Goal: Task Accomplishment & Management: Use online tool/utility

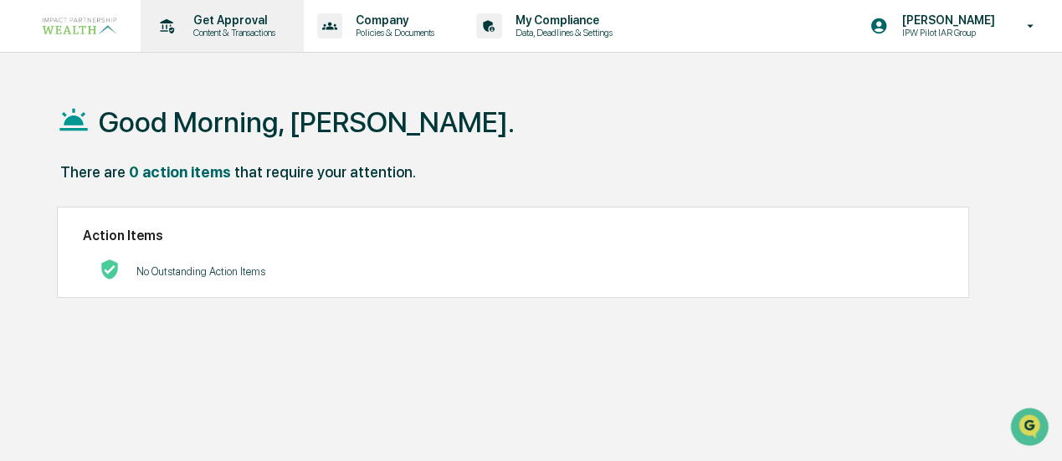
click at [199, 19] on p "Get Approval" at bounding box center [232, 19] width 104 height 13
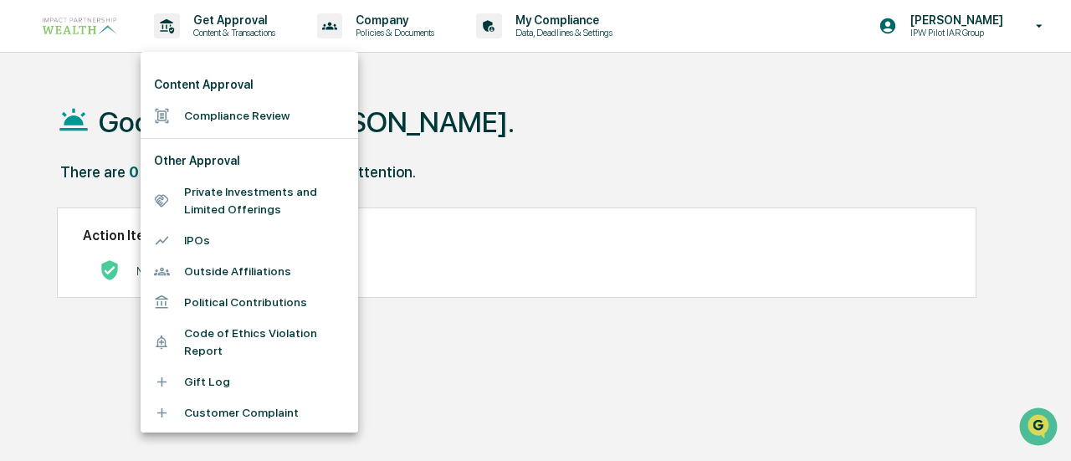
click at [202, 78] on li "Content Approval" at bounding box center [250, 84] width 218 height 31
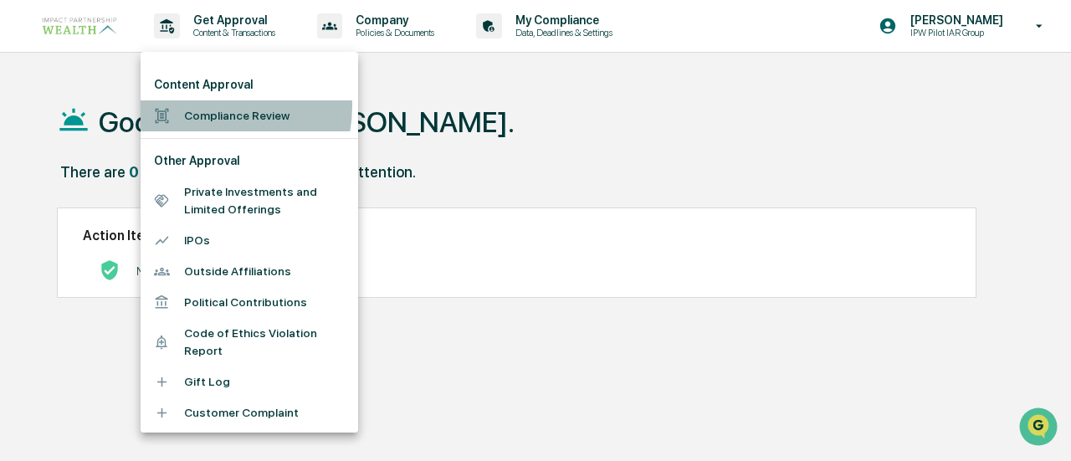
click at [209, 106] on li "Compliance Review" at bounding box center [250, 115] width 218 height 31
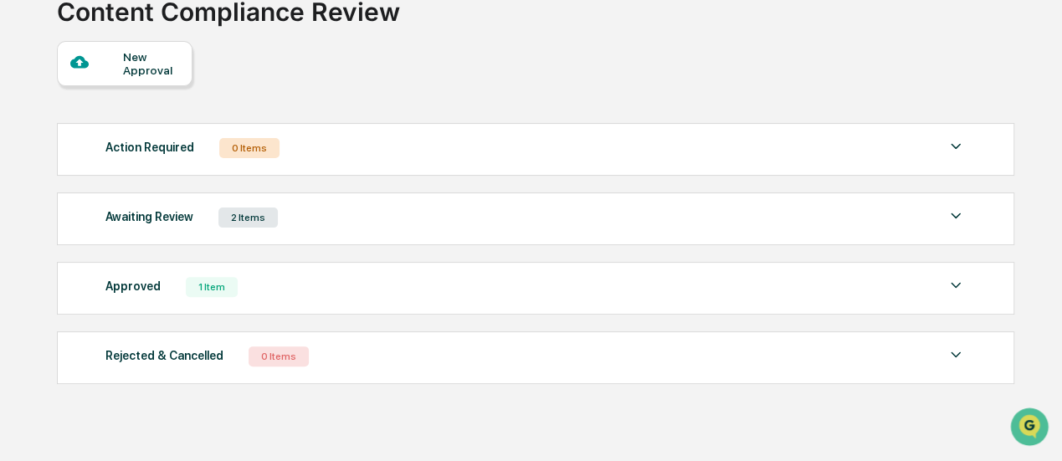
scroll to position [148, 0]
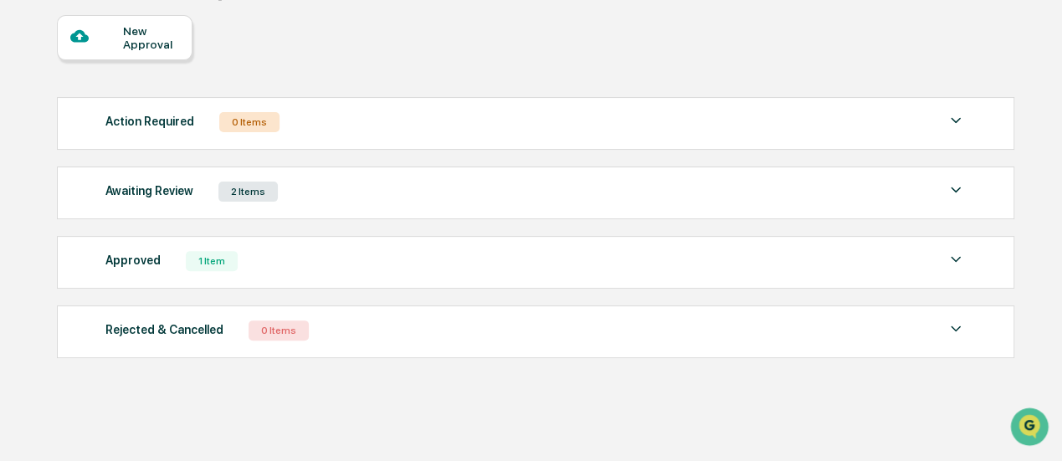
click at [960, 255] on img at bounding box center [955, 259] width 20 height 20
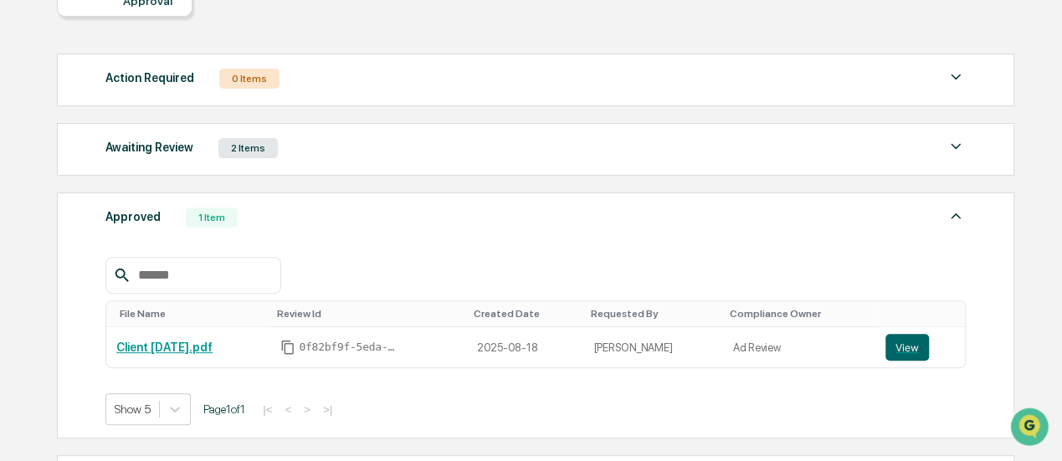
scroll to position [232, 0]
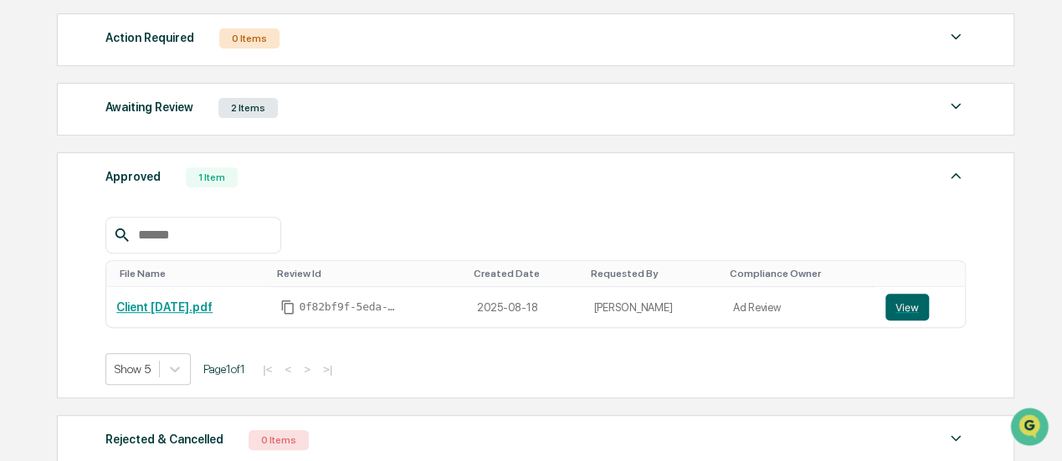
click at [947, 105] on img at bounding box center [955, 106] width 20 height 20
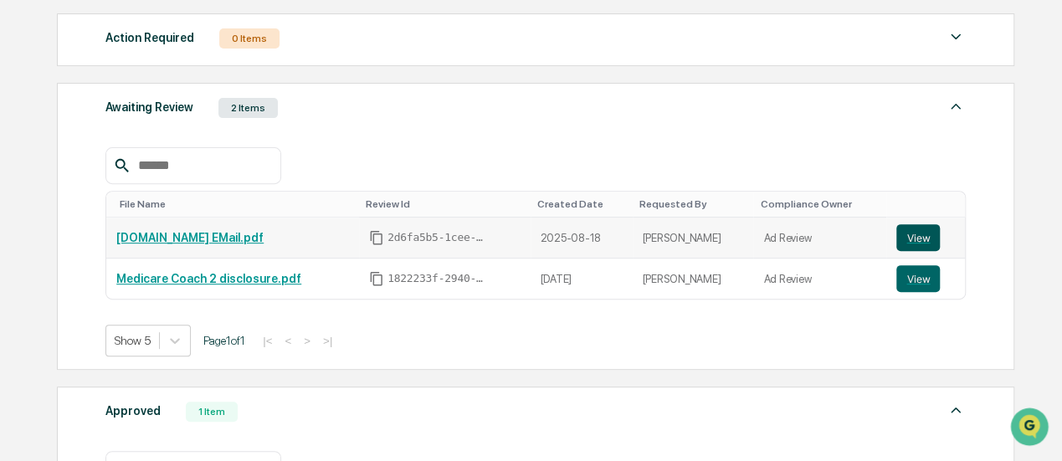
click at [921, 241] on button "View" at bounding box center [918, 237] width 44 height 27
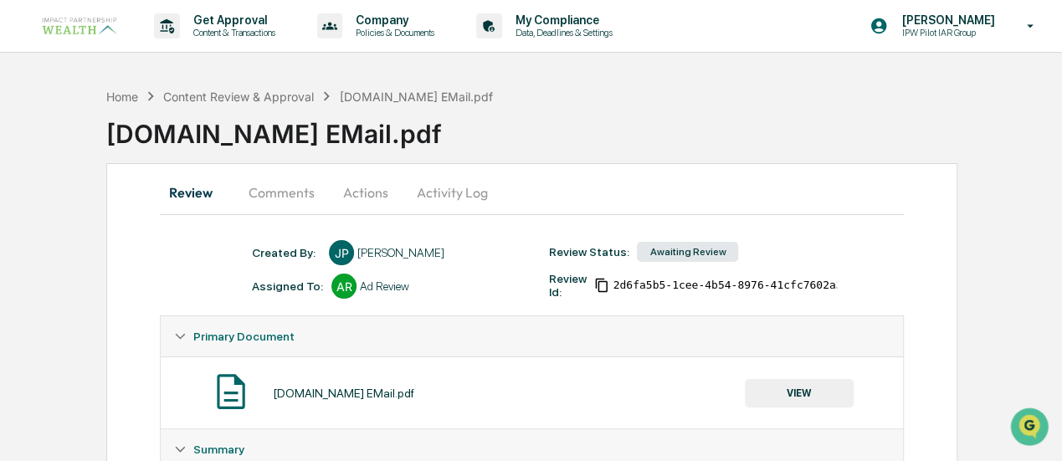
click at [471, 201] on button "Activity Log" at bounding box center [452, 192] width 98 height 40
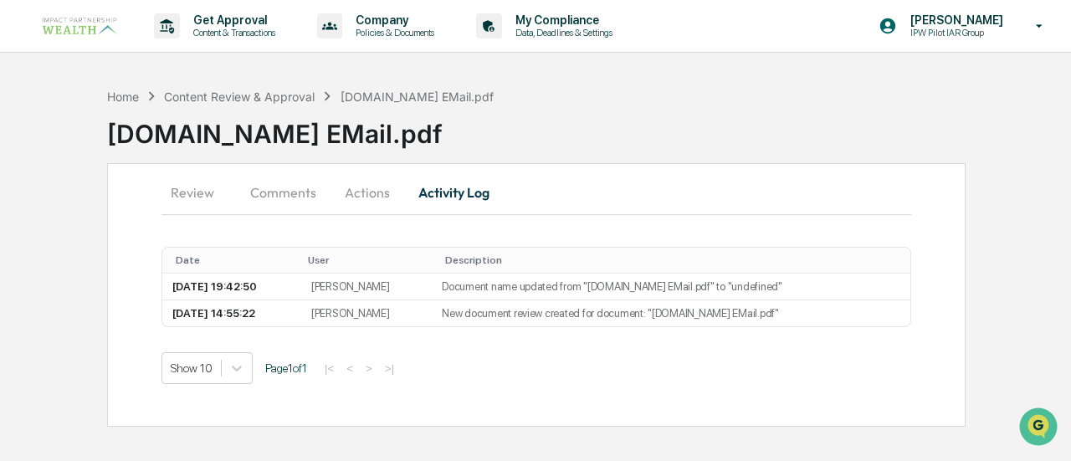
click at [191, 195] on button "Review" at bounding box center [198, 192] width 75 height 40
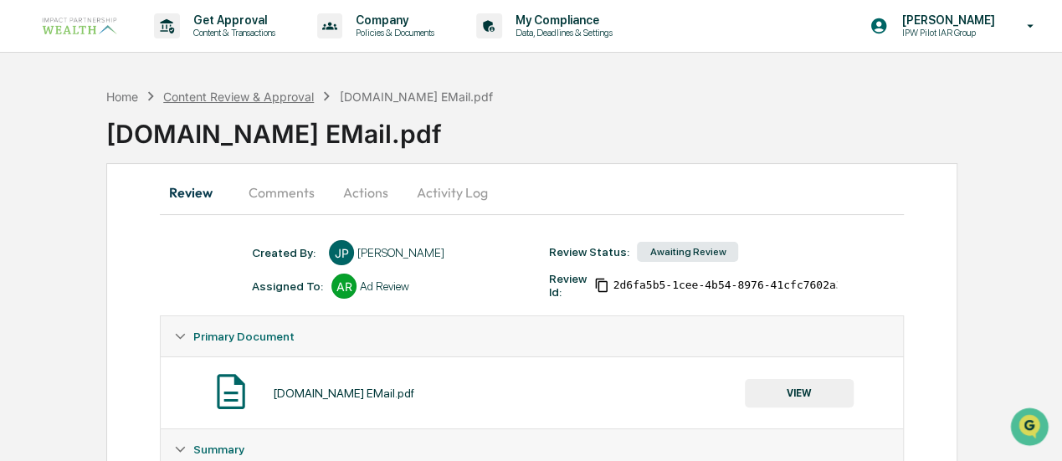
click at [210, 93] on div "Content Review & Approval" at bounding box center [238, 97] width 151 height 14
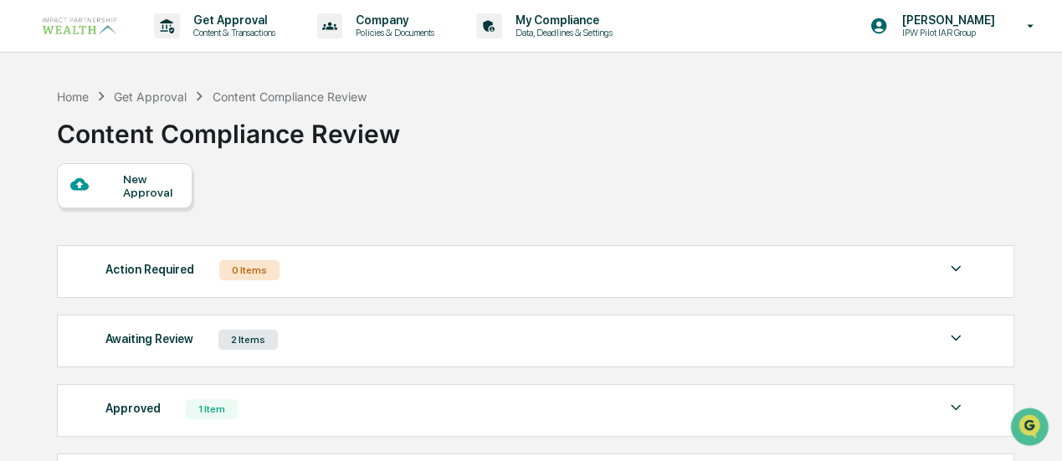
click at [960, 332] on img at bounding box center [955, 338] width 20 height 20
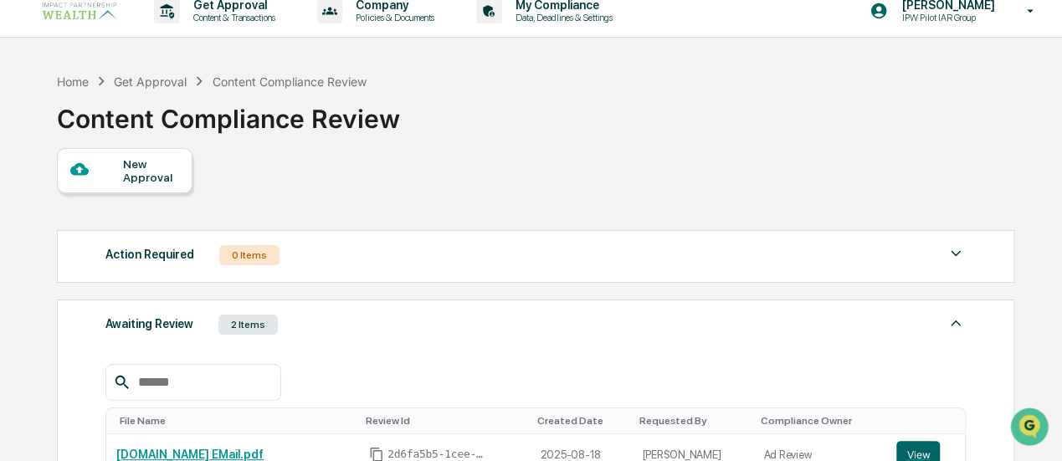
scroll to position [84, 0]
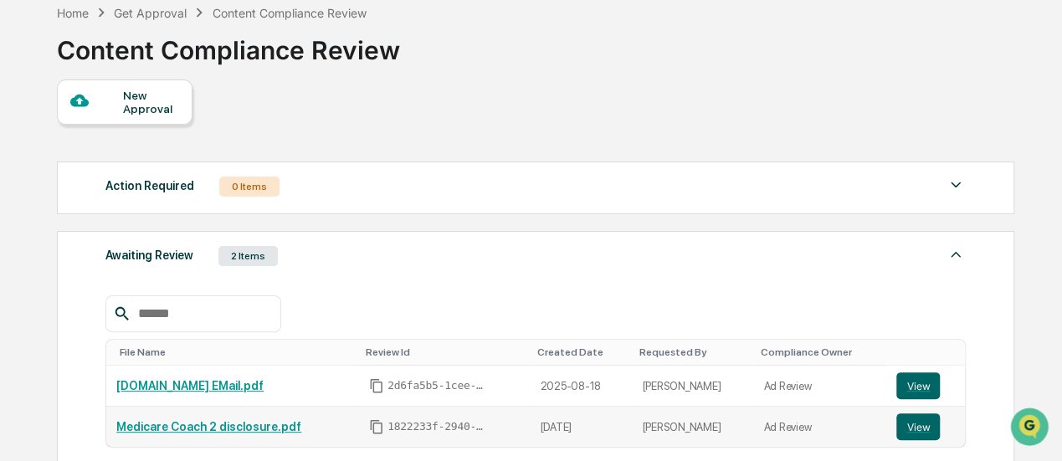
click at [182, 428] on link "Medicare Coach 2 disclosure.pdf" at bounding box center [208, 426] width 185 height 13
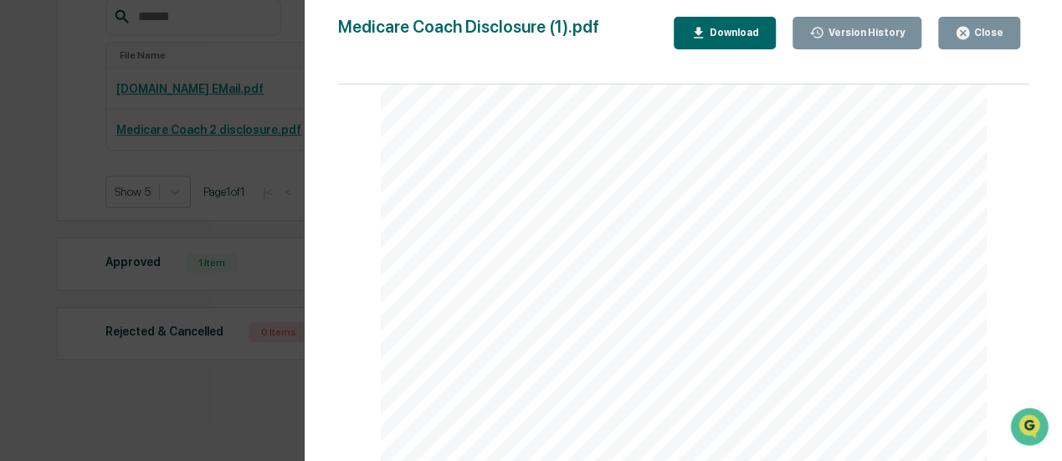
scroll to position [0, 0]
click at [976, 49] on div "Medicare Coach Disclosure (1).pdf Close Version History Download Page 1/1 Broug…" at bounding box center [683, 247] width 690 height 461
click at [986, 33] on div "Close" at bounding box center [986, 33] width 33 height 12
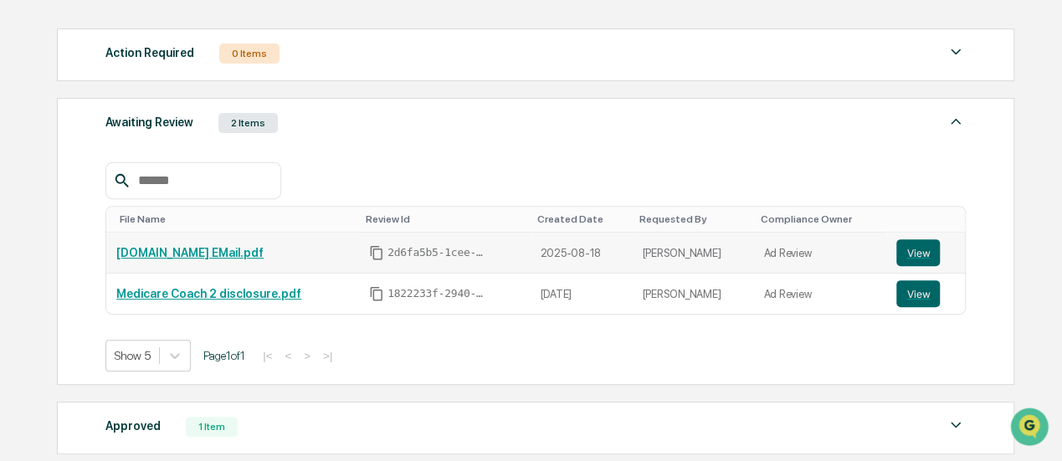
scroll to position [213, 0]
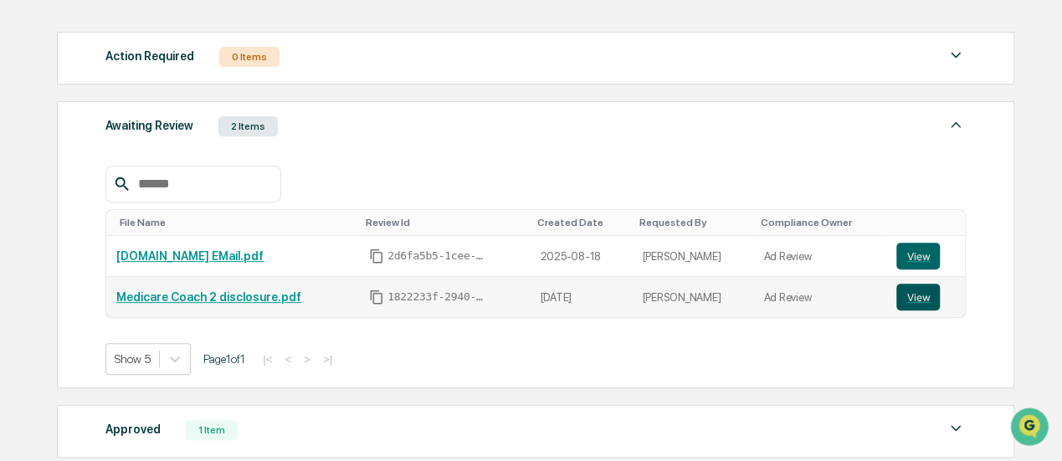
click at [912, 294] on button "View" at bounding box center [918, 297] width 44 height 27
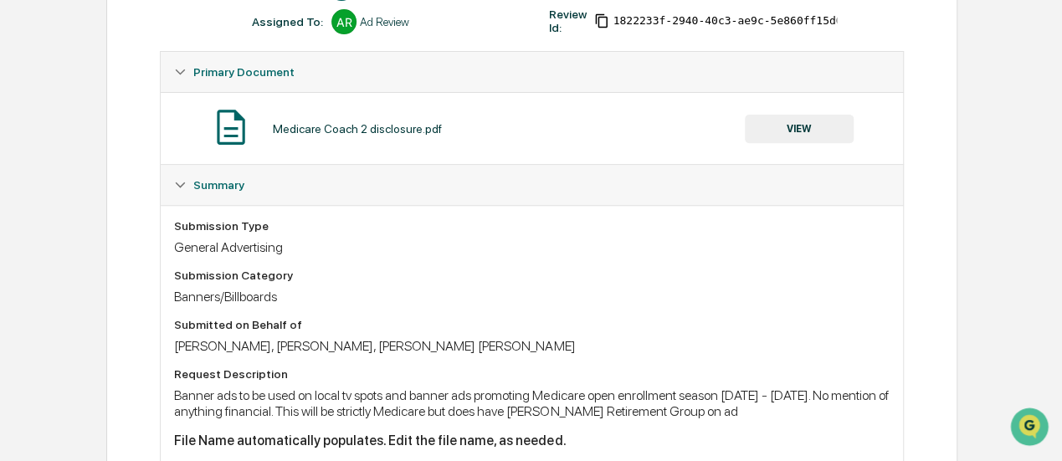
scroll to position [223, 0]
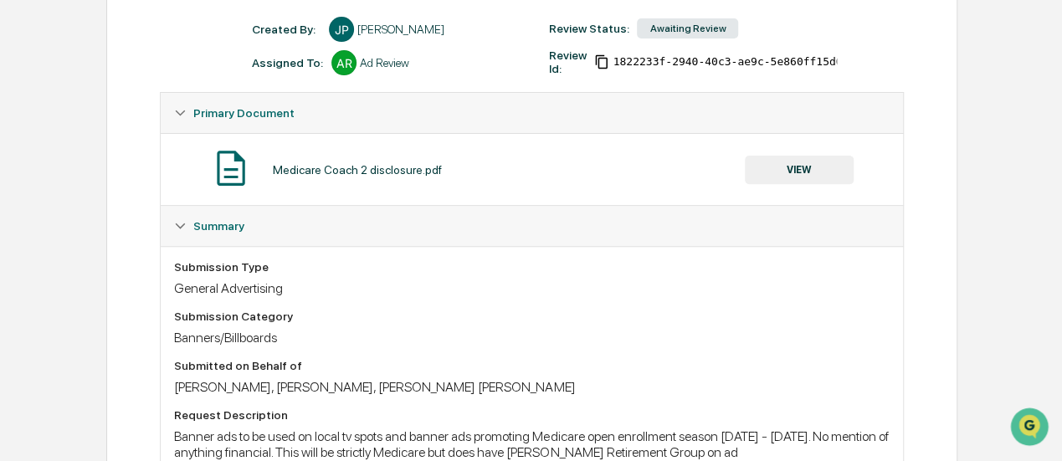
click at [808, 172] on button "VIEW" at bounding box center [799, 170] width 109 height 28
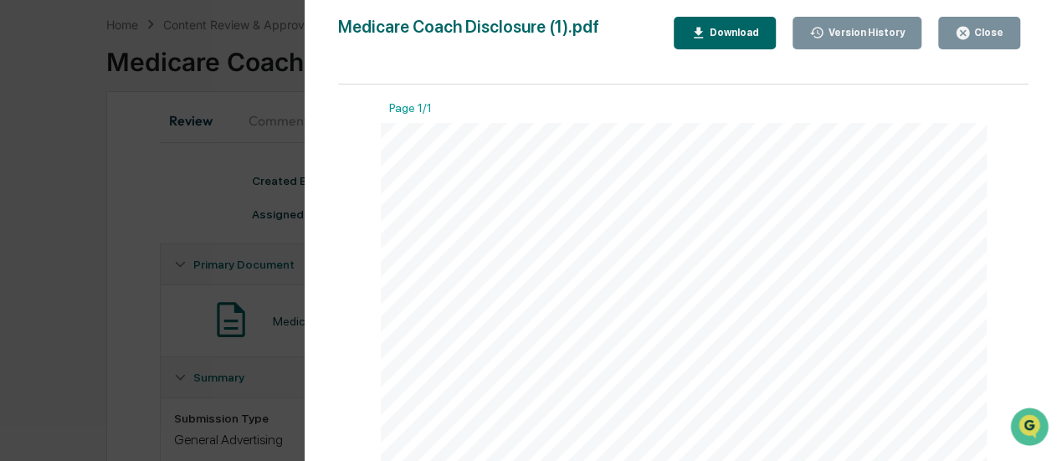
scroll to position [0, 0]
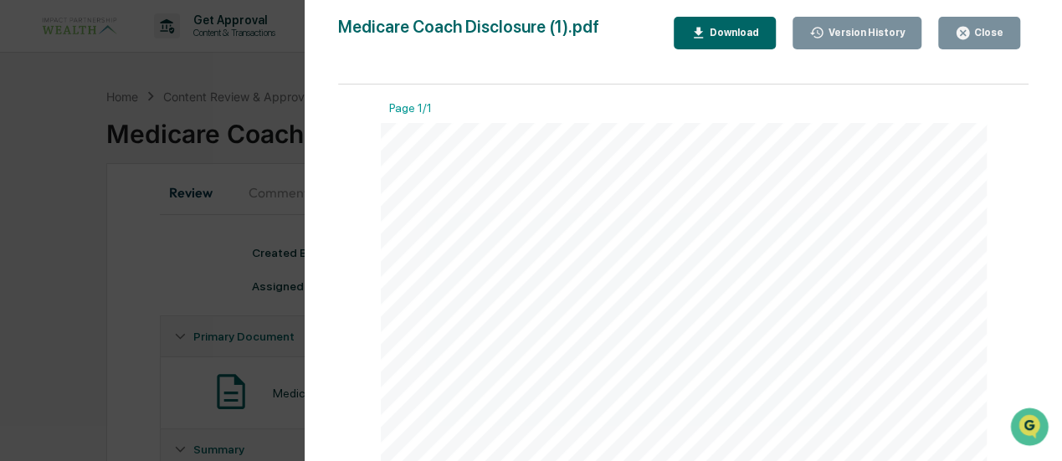
click at [977, 31] on div "Close" at bounding box center [986, 33] width 33 height 12
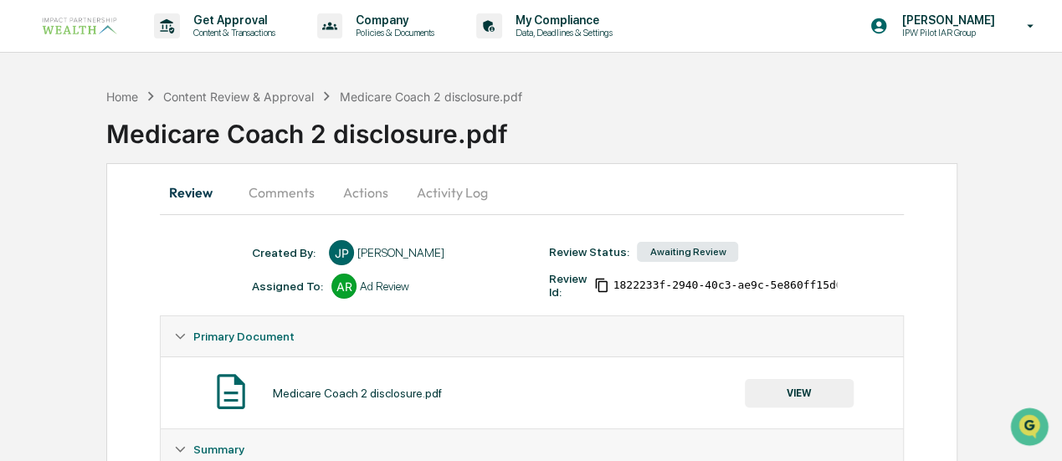
click at [302, 193] on button "Comments" at bounding box center [281, 192] width 93 height 40
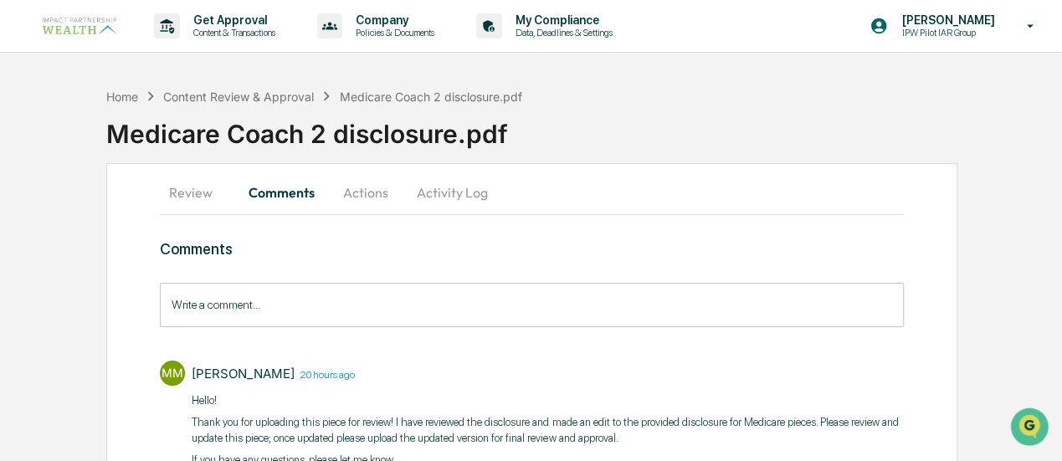
click at [360, 190] on button "Actions" at bounding box center [365, 192] width 75 height 40
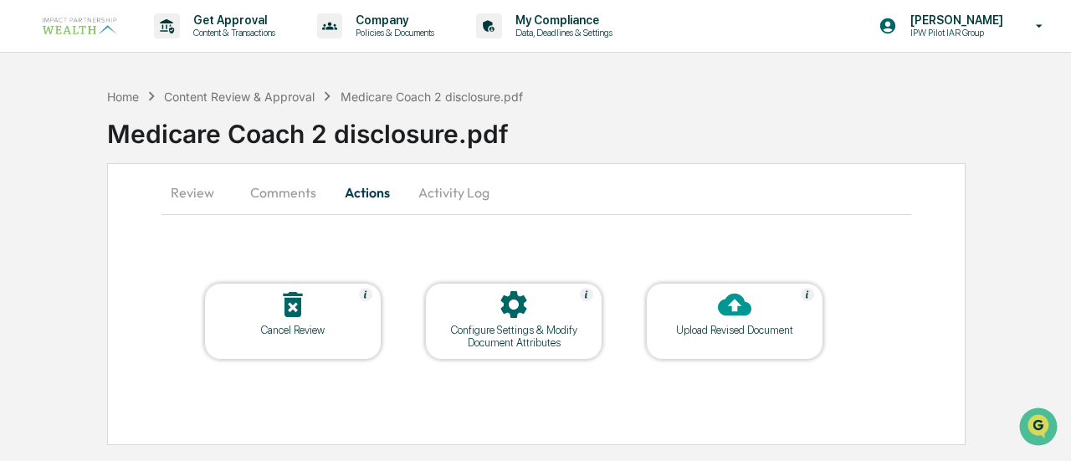
click at [475, 192] on button "Activity Log" at bounding box center [454, 192] width 98 height 40
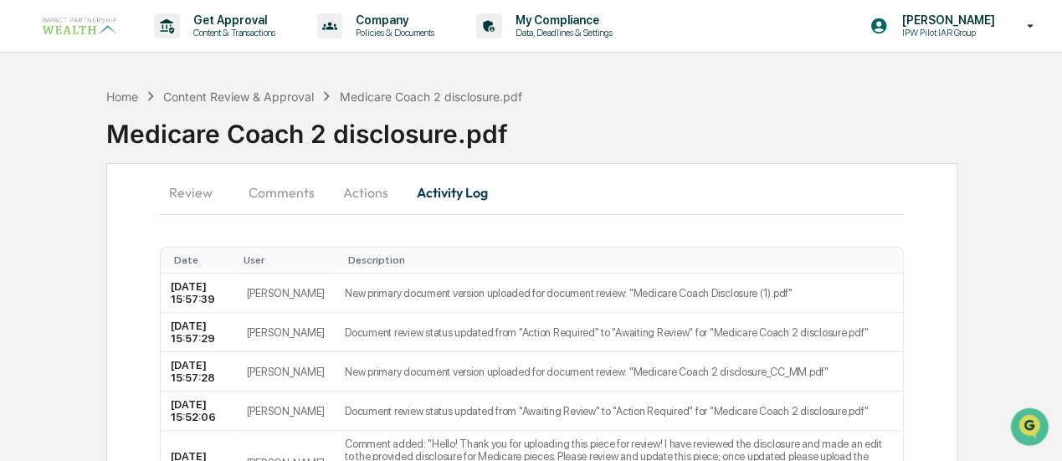
click at [465, 194] on button "Activity Log" at bounding box center [452, 192] width 98 height 40
click at [440, 190] on button "Activity Log" at bounding box center [452, 192] width 98 height 40
click at [367, 187] on button "Actions" at bounding box center [365, 192] width 75 height 40
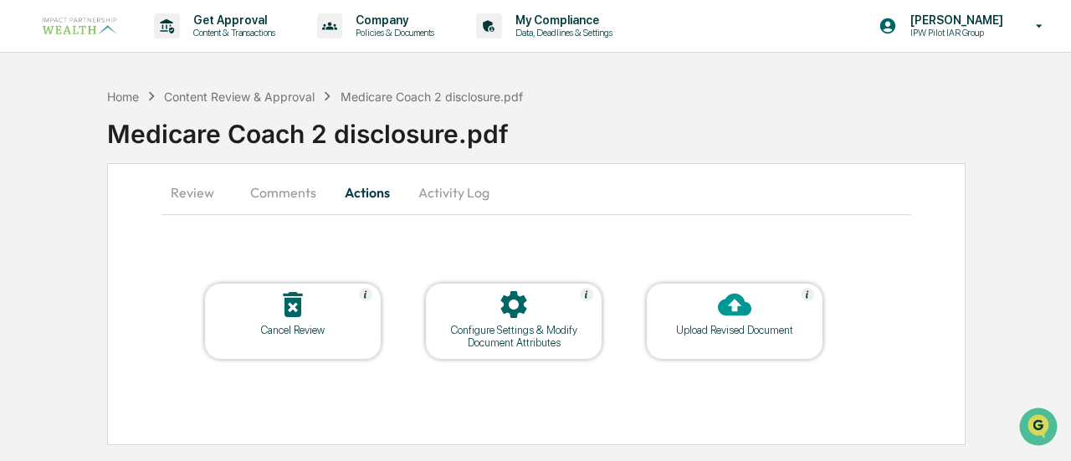
click at [719, 300] on icon at bounding box center [734, 304] width 33 height 33
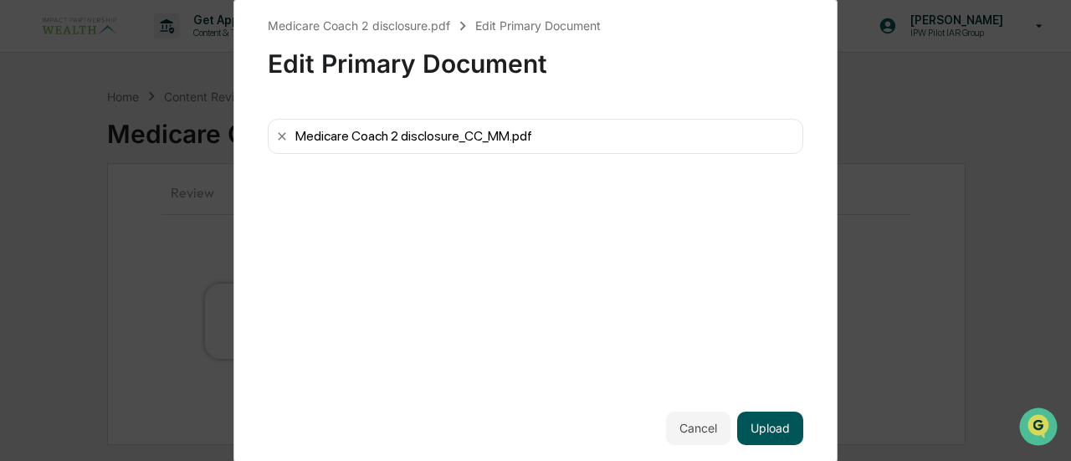
click at [778, 433] on button "Upload" at bounding box center [770, 428] width 66 height 33
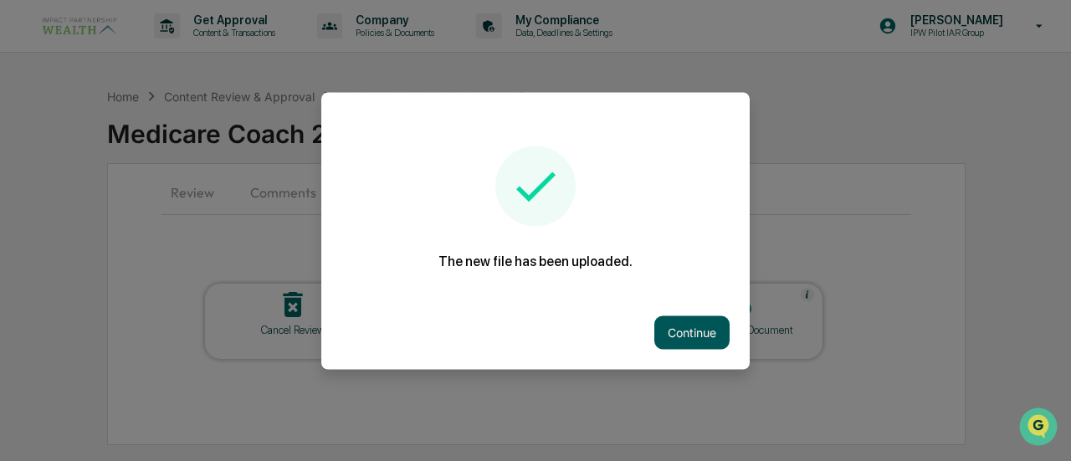
click at [704, 330] on button "Continue" at bounding box center [691, 331] width 75 height 33
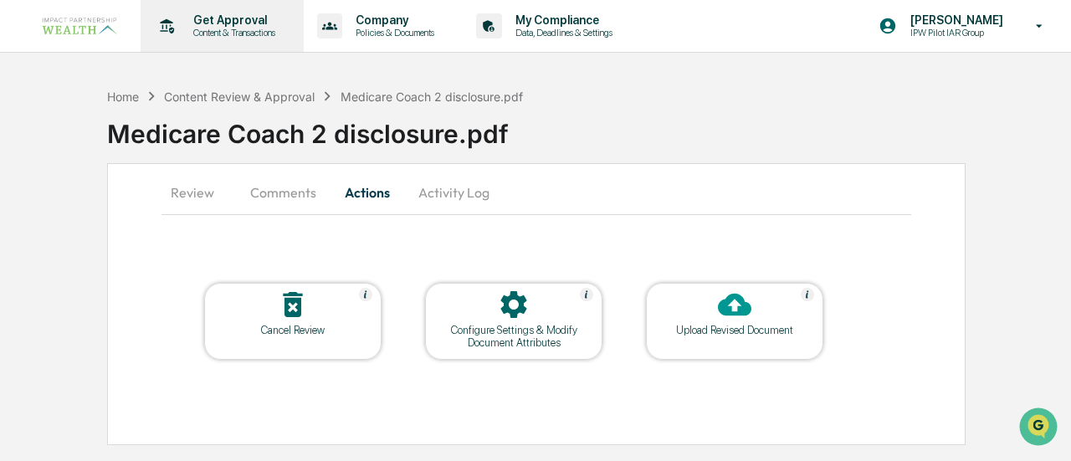
click at [220, 8] on div "Get Approval Content & Transactions" at bounding box center [220, 26] width 146 height 52
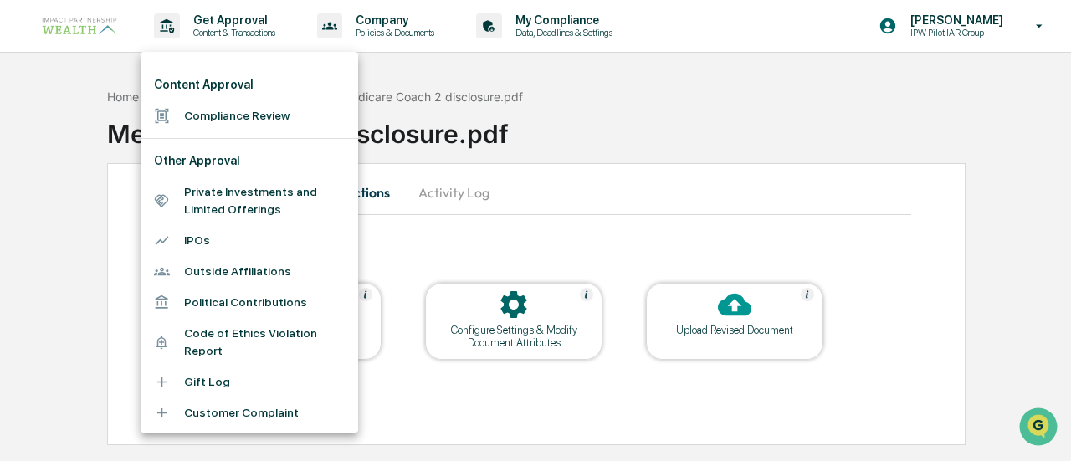
click at [212, 111] on li "Compliance Review" at bounding box center [250, 115] width 218 height 31
